Goal: Task Accomplishment & Management: Manage account settings

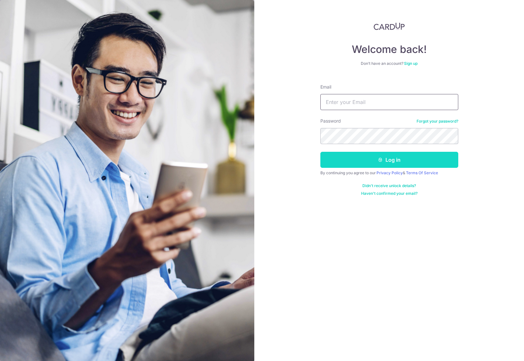
type input "[EMAIL_ADDRESS][DOMAIN_NAME]"
click at [381, 162] on button "Log in" at bounding box center [389, 160] width 138 height 16
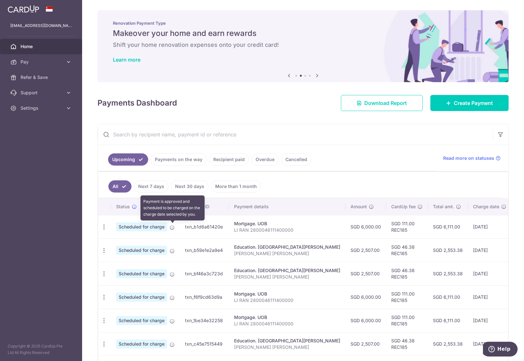
click at [174, 228] on icon at bounding box center [172, 227] width 5 height 5
click at [107, 222] on div "Update payment Cancel payment Upload doc" at bounding box center [104, 227] width 12 height 12
click at [104, 224] on icon "button" at bounding box center [104, 226] width 7 height 7
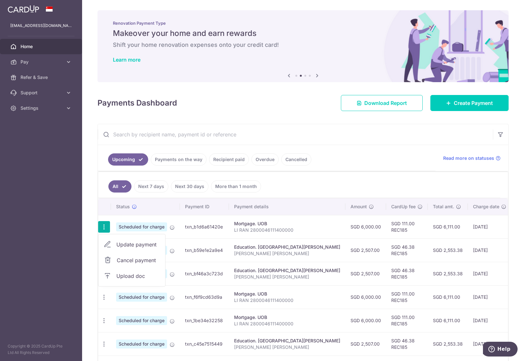
click at [127, 259] on span "Cancel payment" at bounding box center [138, 260] width 43 height 8
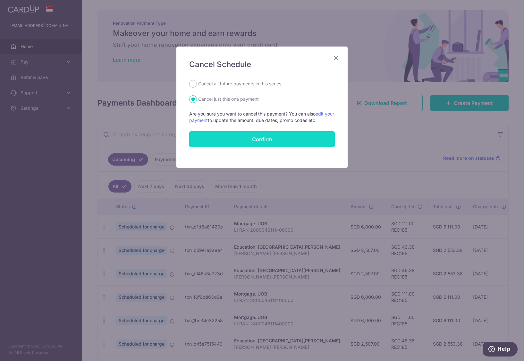
click at [257, 138] on button "Confirm" at bounding box center [261, 139] width 145 height 16
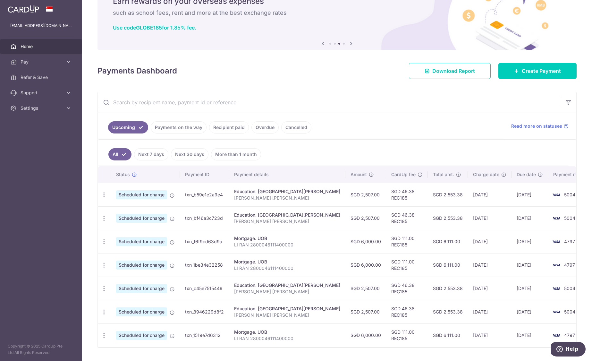
scroll to position [53, 0]
